Goal: Find specific page/section: Find specific page/section

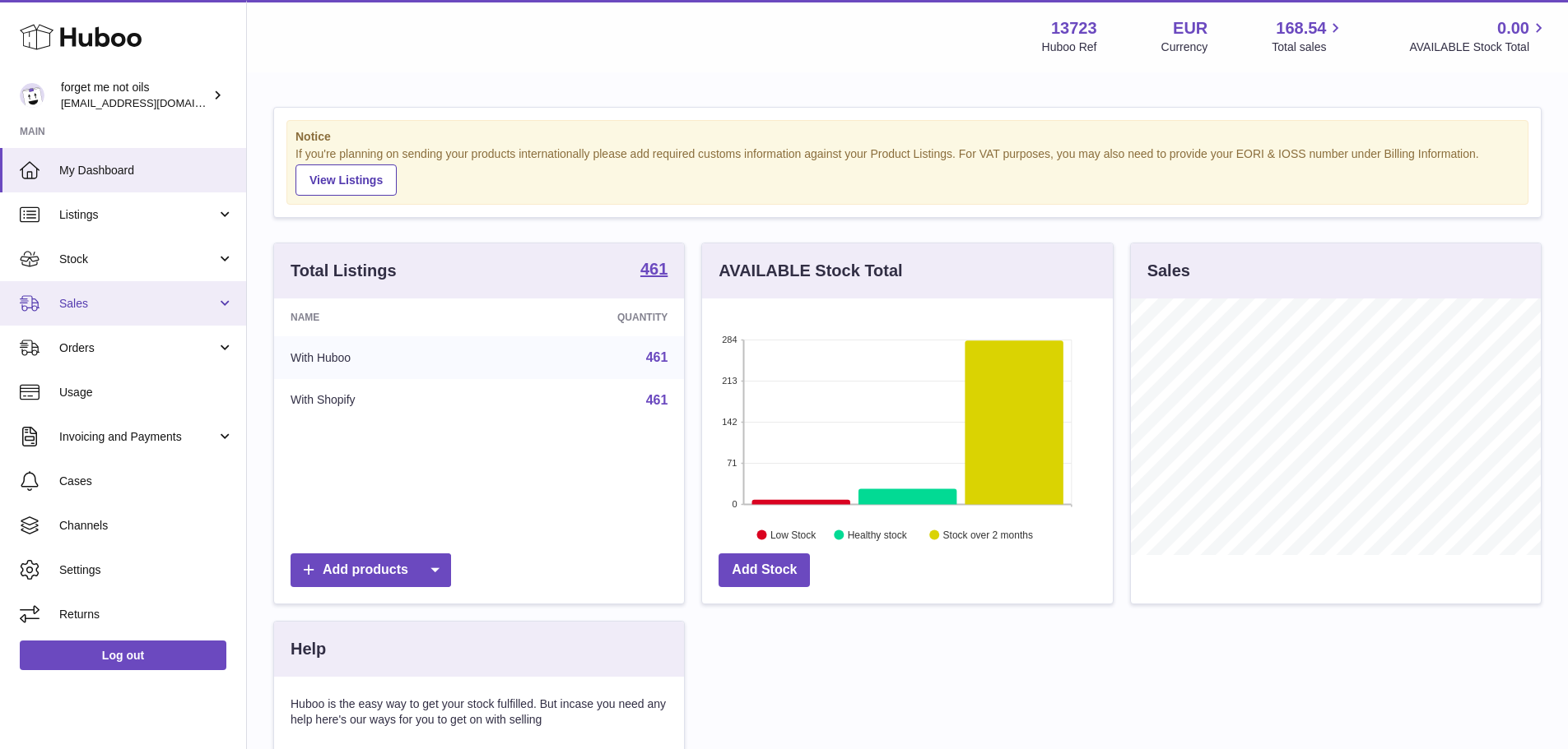
scroll to position [256, 411]
click at [141, 309] on span "Sales" at bounding box center [138, 304] width 157 height 16
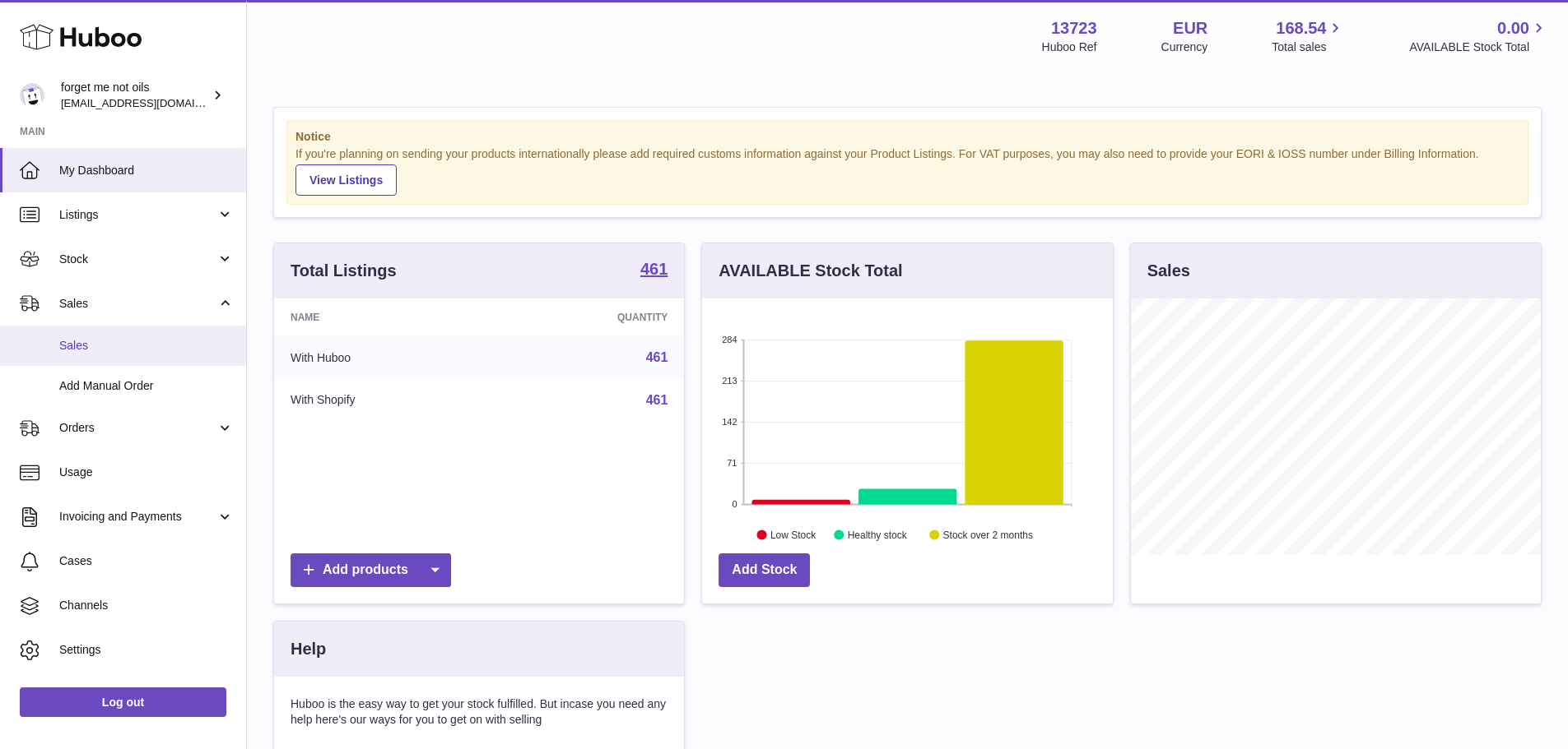
click at [135, 340] on span "Sales" at bounding box center [146, 346] width 174 height 16
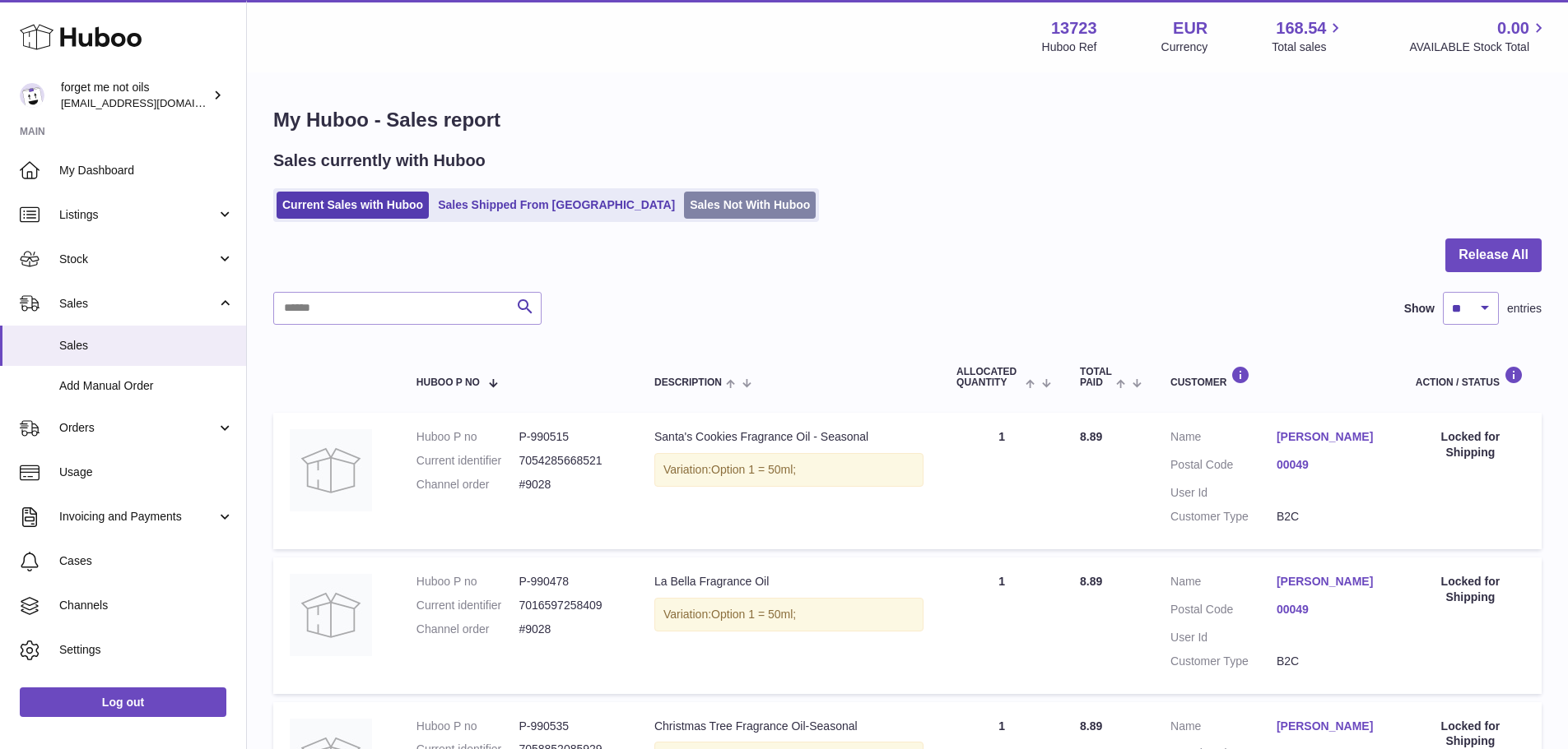
click at [689, 213] on link "Sales Not With Huboo" at bounding box center [749, 205] width 131 height 27
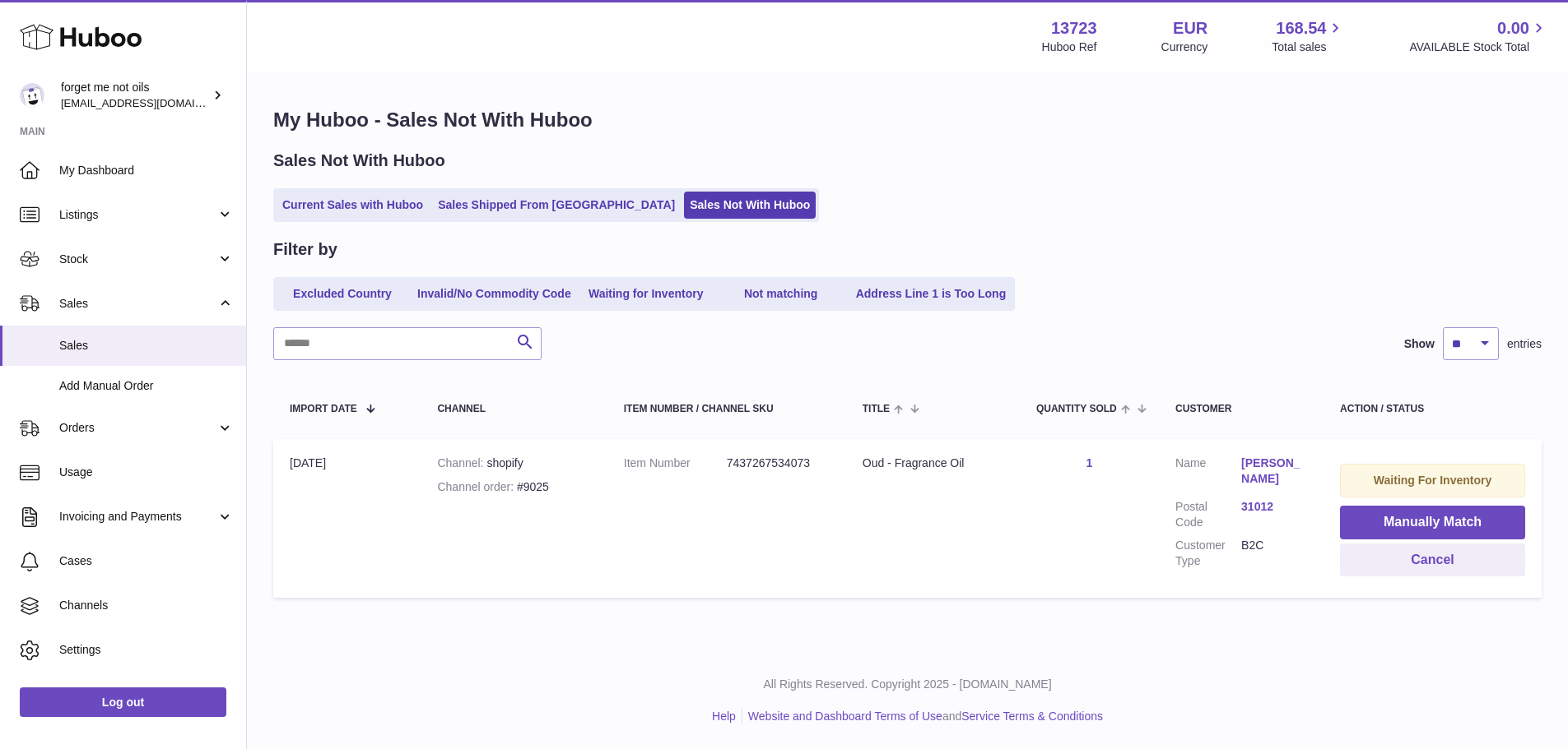
scroll to position [3, 0]
click at [781, 464] on dd "7437267534073" at bounding box center [778, 463] width 103 height 16
copy dd "7437267534073"
click at [201, 238] on link "Stock" at bounding box center [123, 259] width 246 height 45
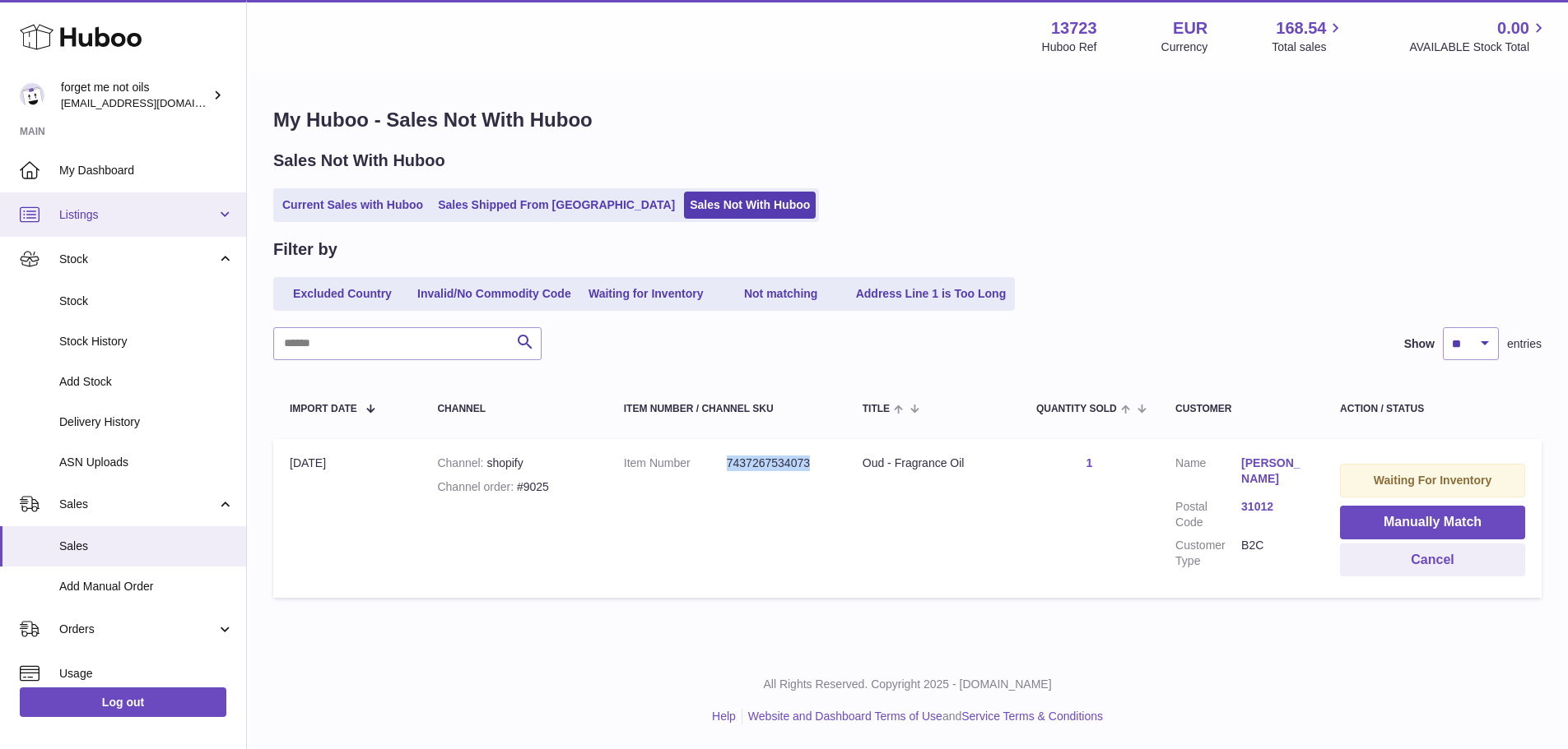
click at [193, 227] on link "Listings" at bounding box center [123, 214] width 246 height 45
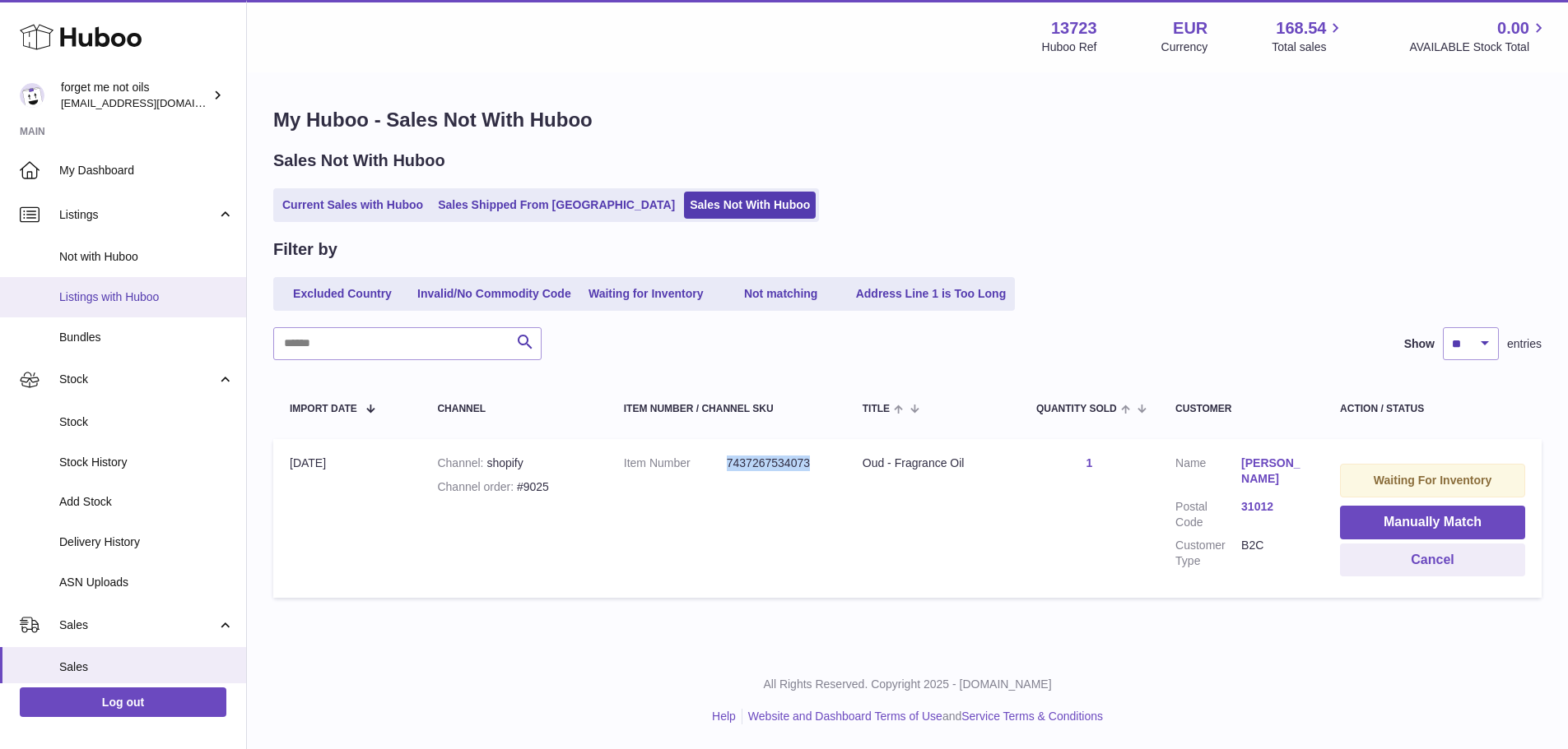
click at [172, 285] on link "Listings with Huboo" at bounding box center [123, 297] width 246 height 40
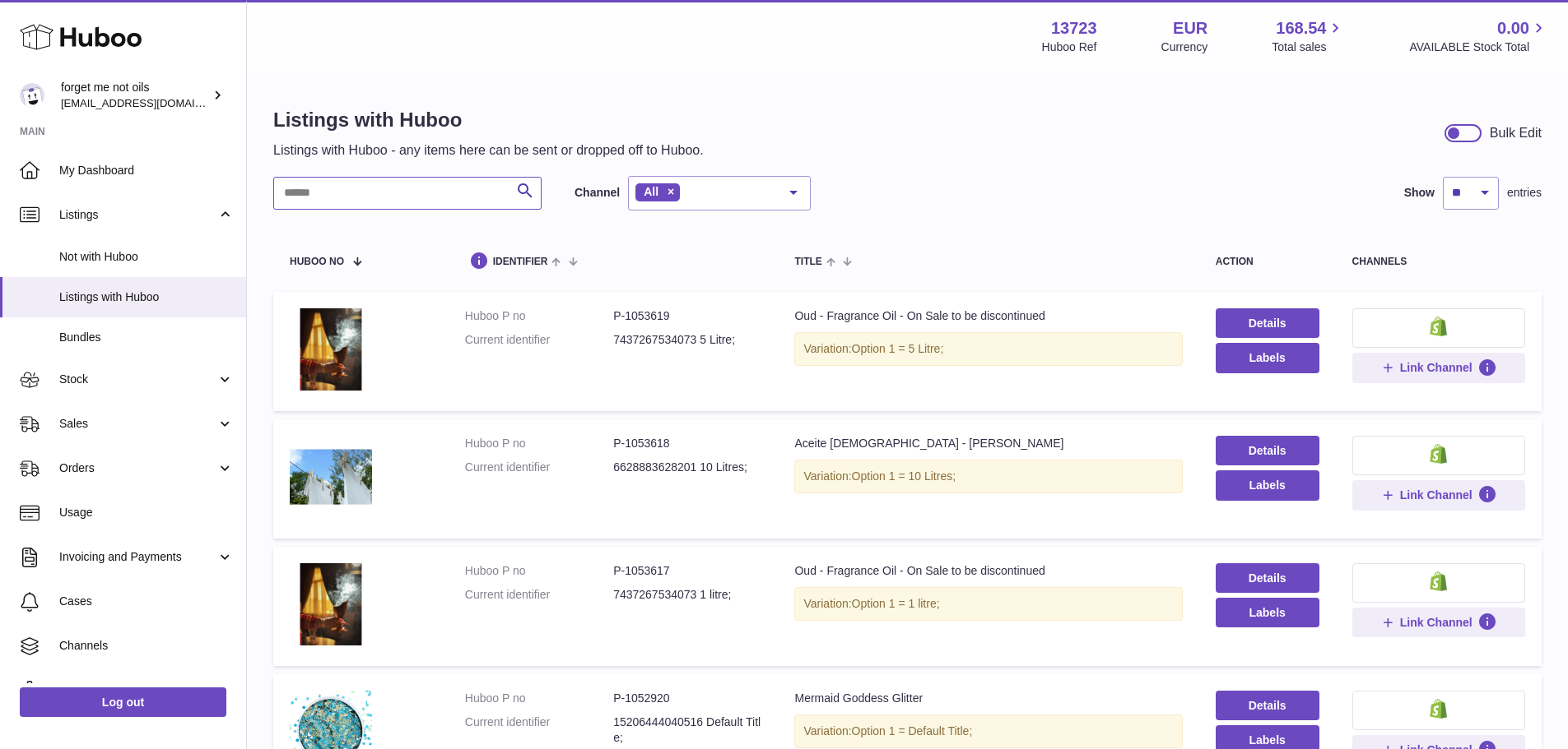
click at [380, 200] on input "text" at bounding box center [407, 193] width 268 height 33
paste input "**********"
type input "**********"
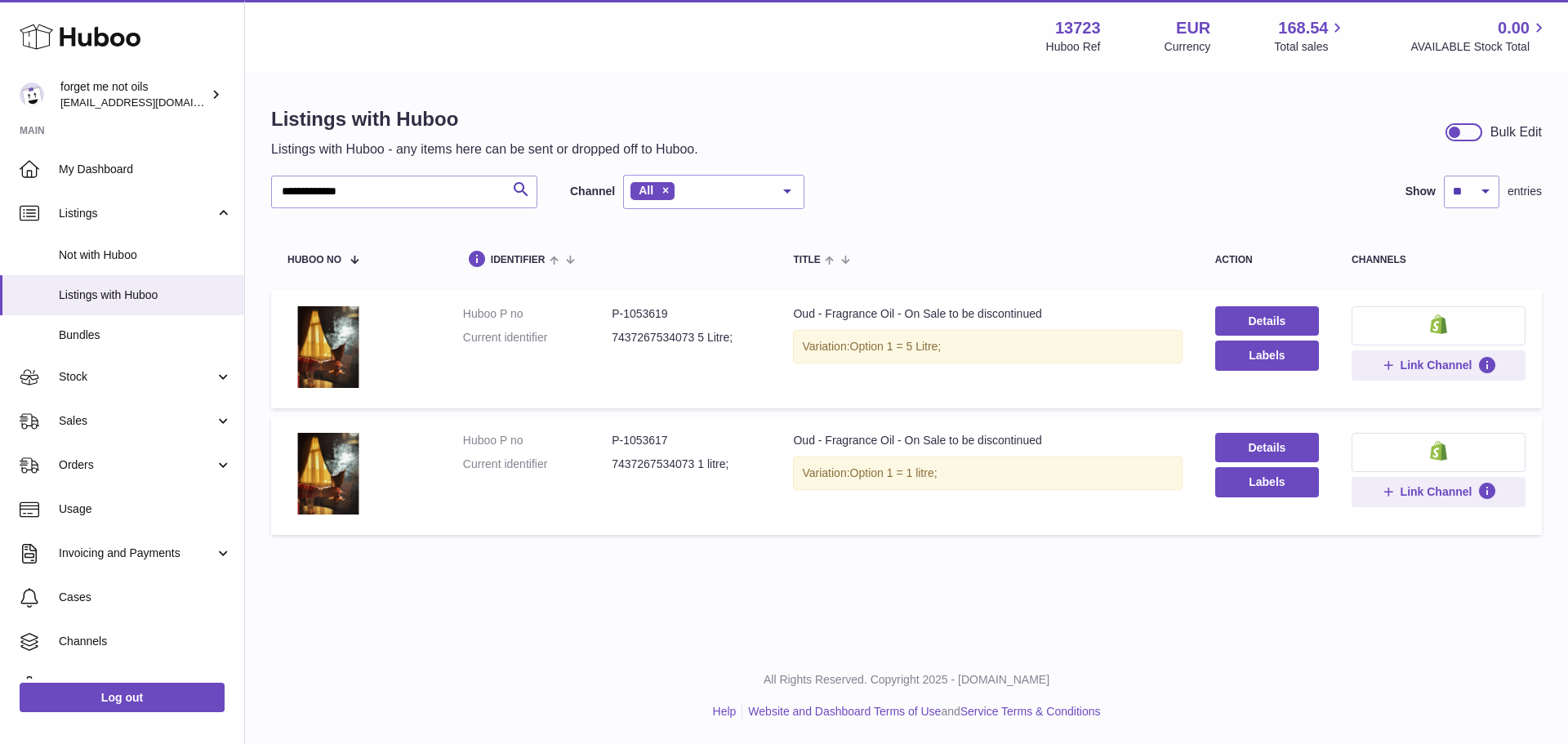
click at [640, 310] on dd "P-1053619" at bounding box center [686, 314] width 149 height 15
copy dd "1053619"
